Goal: Participate in discussion: Engage in conversation with other users on a specific topic

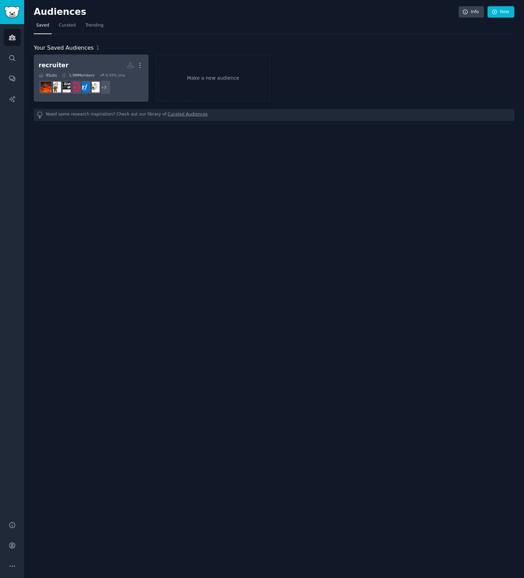
click at [63, 68] on h2 "recruiter More" at bounding box center [91, 65] width 105 height 12
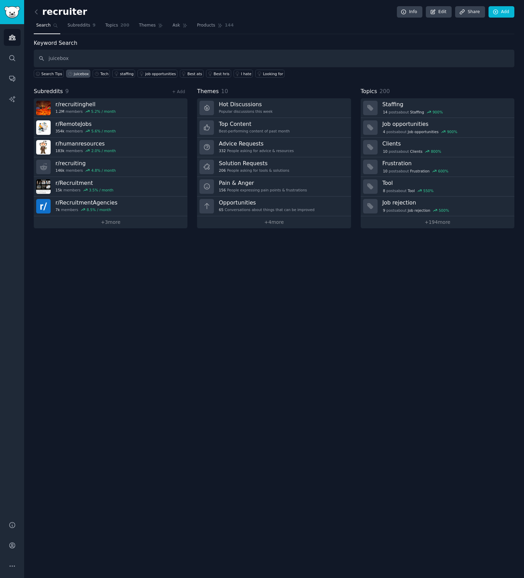
type input "juicebox"
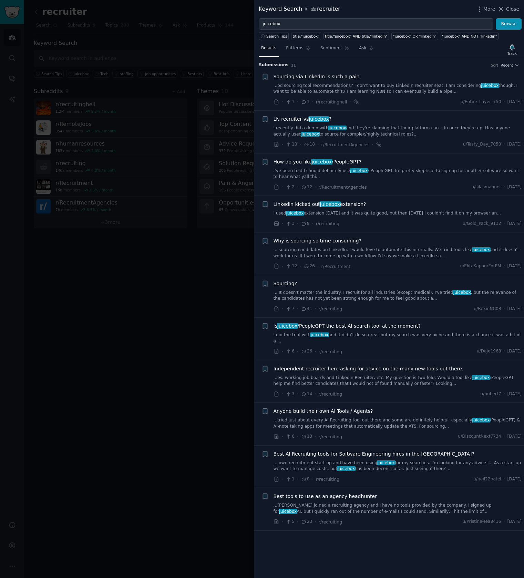
click at [301, 131] on link "I recently did a demo with juicebox and they're claiming that their platform ca…" at bounding box center [398, 131] width 249 height 12
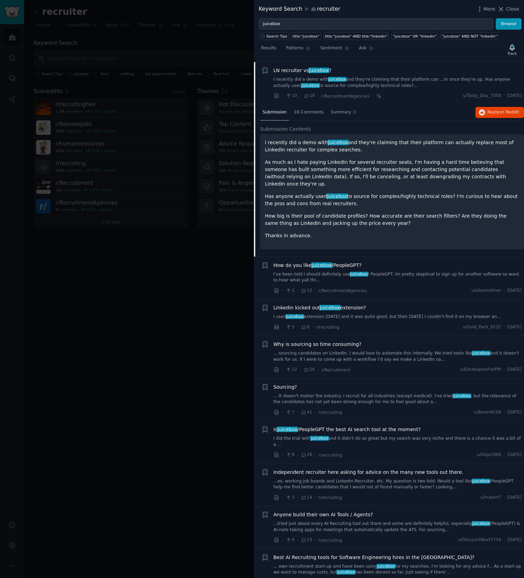
scroll to position [53, 0]
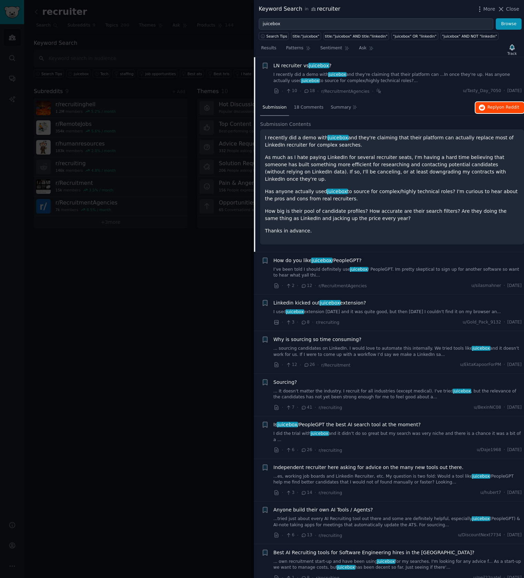
click at [488, 106] on span "Reply on Reddit" at bounding box center [504, 107] width 32 height 6
click at [410, 82] on link "I recently did a demo with juicebox and they're claiming that their platform ca…" at bounding box center [398, 78] width 249 height 12
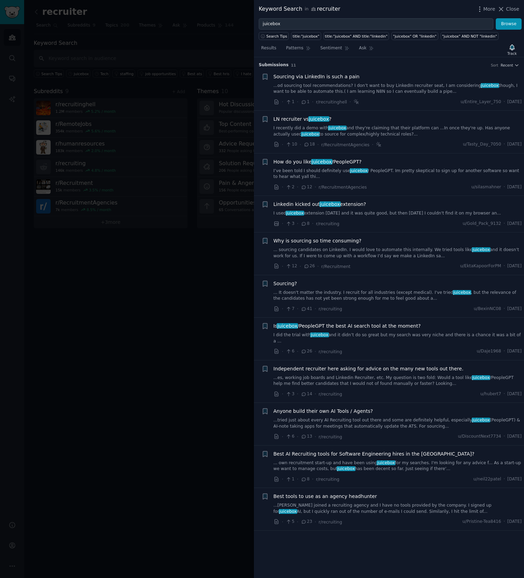
click at [410, 83] on link "...od sourcing tool recommendations? I don’t want to buy LinkedIn recruiter sea…" at bounding box center [398, 89] width 249 height 12
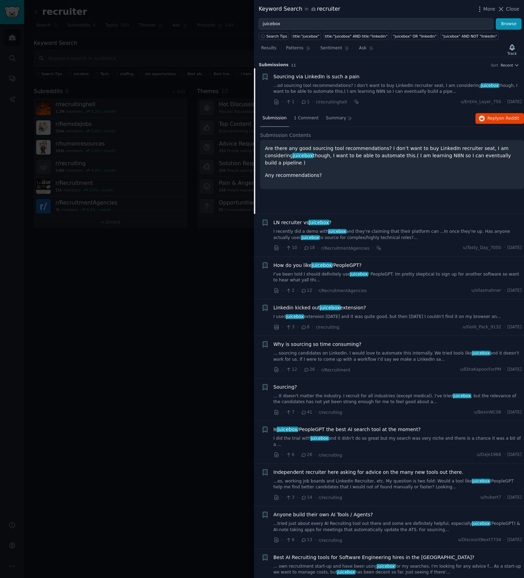
scroll to position [11, 0]
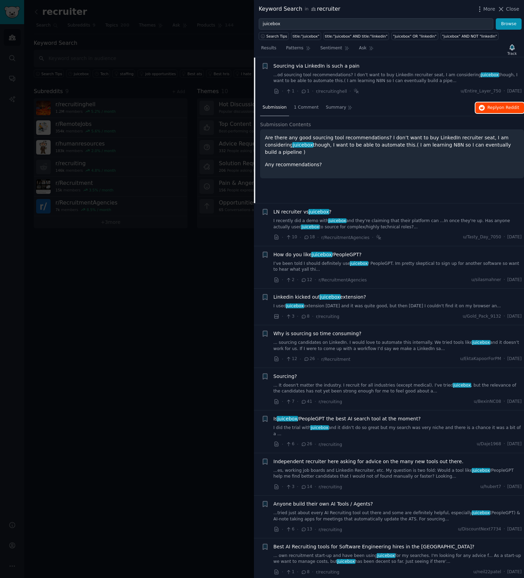
click at [490, 106] on span "Reply on Reddit" at bounding box center [504, 108] width 32 height 6
click at [416, 260] on div "How do you like juicebox /PeopleGPT? I’ve been told I should definitely use jui…" at bounding box center [398, 262] width 249 height 22
click at [371, 266] on link "I’ve been told I should definitely use juicebox / PeopleGPT. Im pretty skeptica…" at bounding box center [398, 267] width 249 height 12
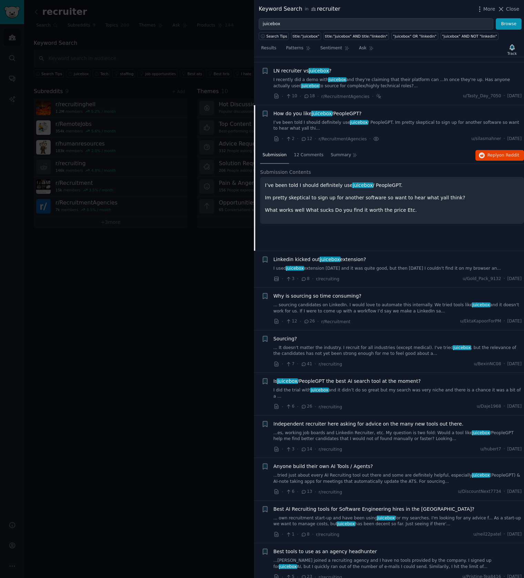
scroll to position [50, 0]
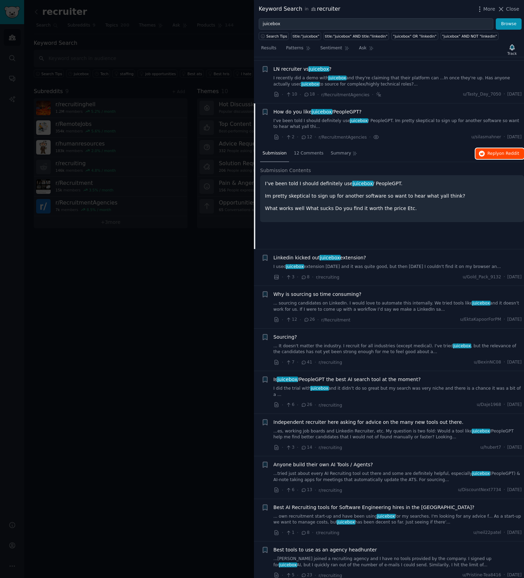
click at [503, 157] on button "Reply on Reddit" at bounding box center [500, 153] width 49 height 11
